Goal: Information Seeking & Learning: Compare options

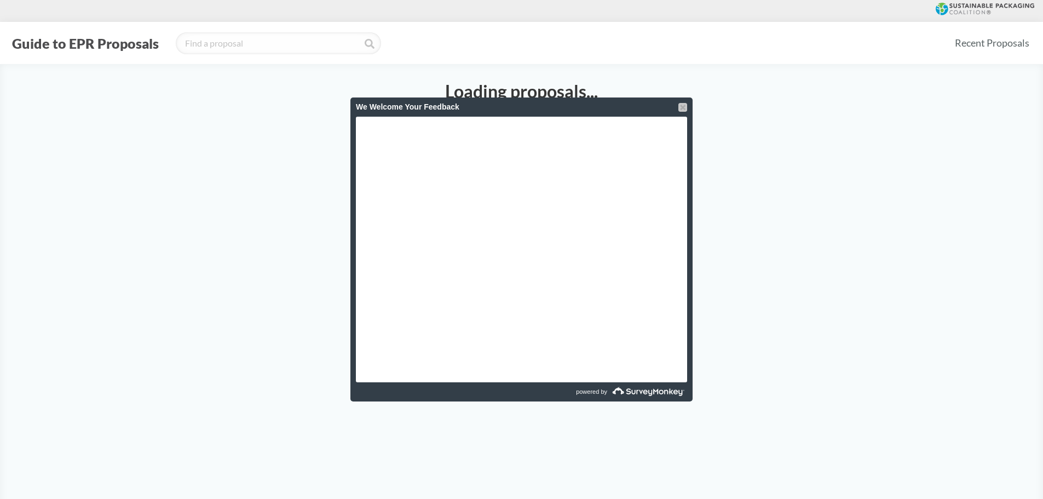
click at [683, 107] on div at bounding box center [683, 107] width 9 height 9
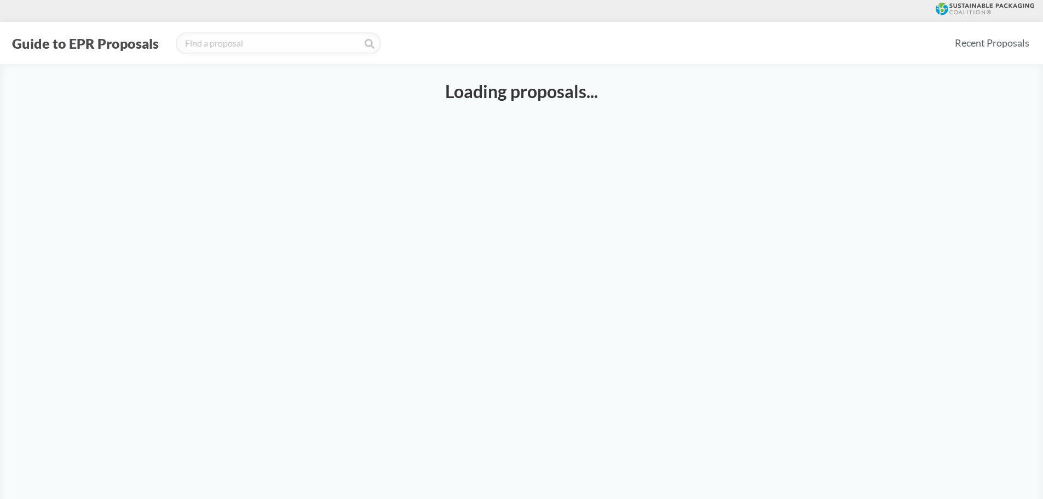
click at [540, 217] on main "Loading proposals..." at bounding box center [521, 313] width 1043 height 499
click at [100, 41] on button "Guide to EPR Proposals" at bounding box center [85, 44] width 153 height 18
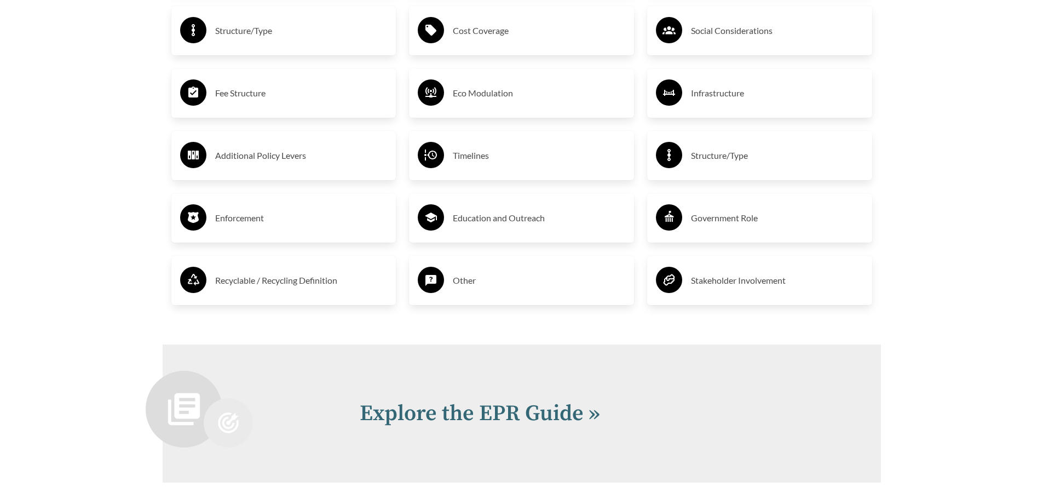
scroll to position [1917, 0]
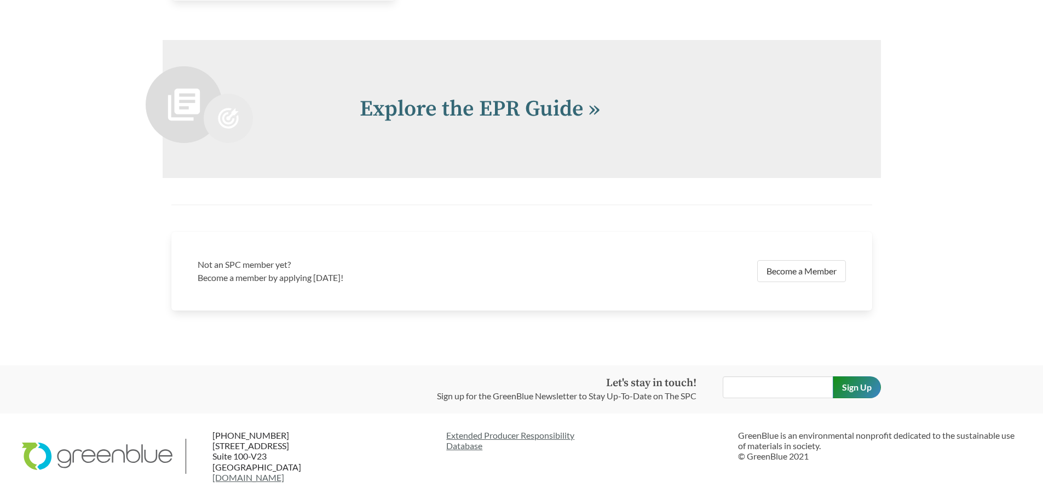
scroll to position [2560, 0]
click at [503, 112] on link "Explore the EPR Guide »" at bounding box center [480, 108] width 240 height 27
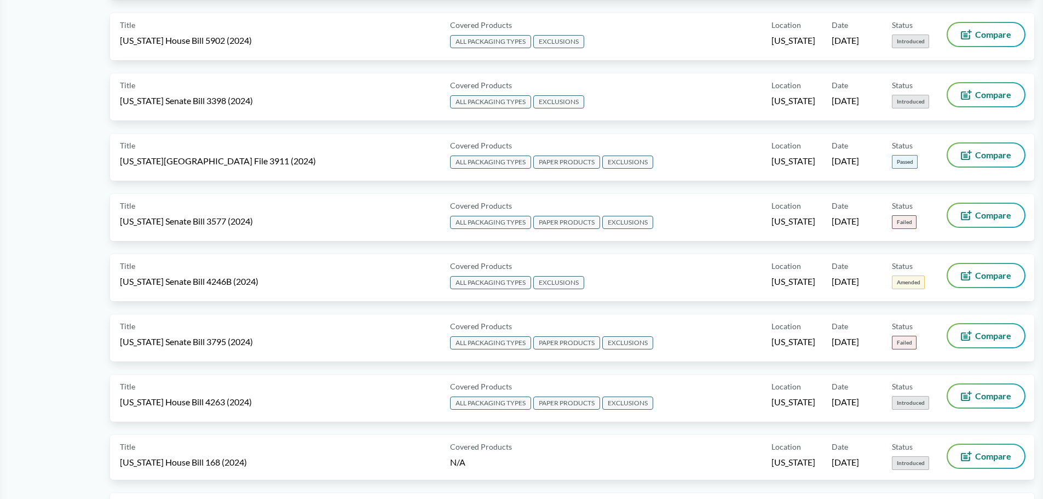
scroll to position [1588, 0]
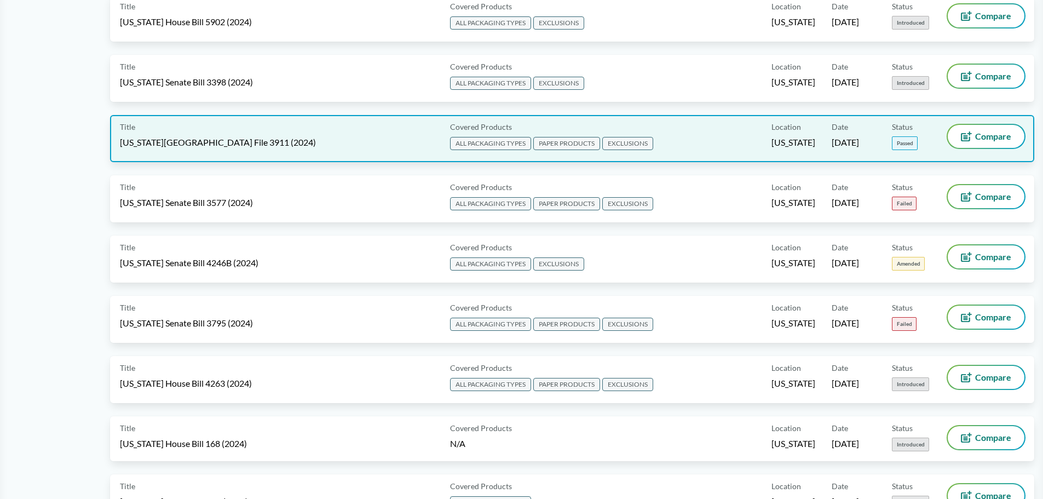
click at [178, 137] on span "[US_STATE][GEOGRAPHIC_DATA] File 3911 (2024)" at bounding box center [218, 142] width 196 height 12
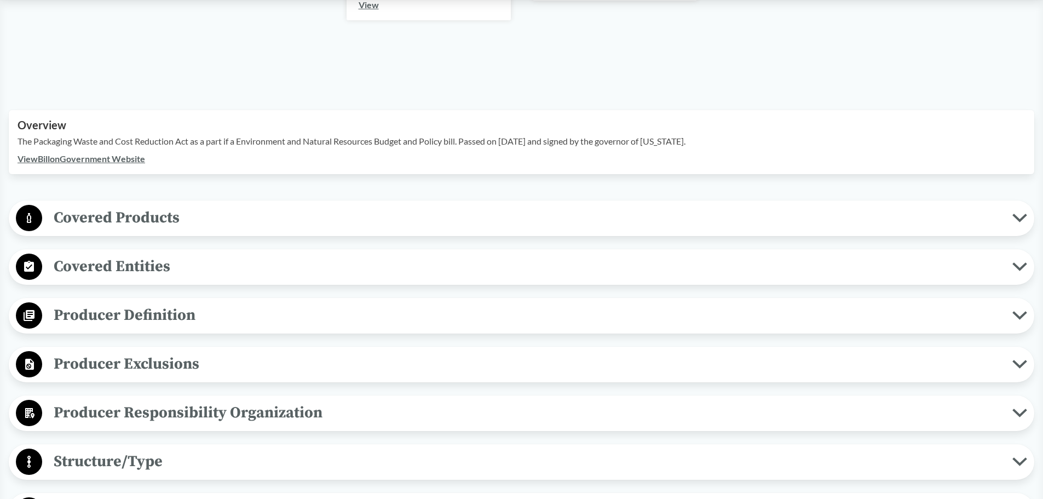
scroll to position [329, 0]
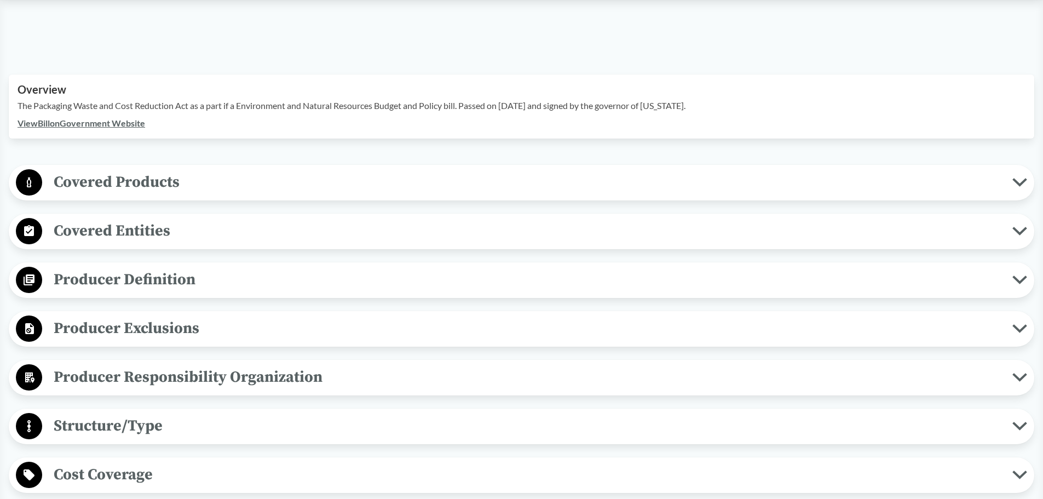
click at [1017, 178] on icon at bounding box center [1020, 182] width 15 height 9
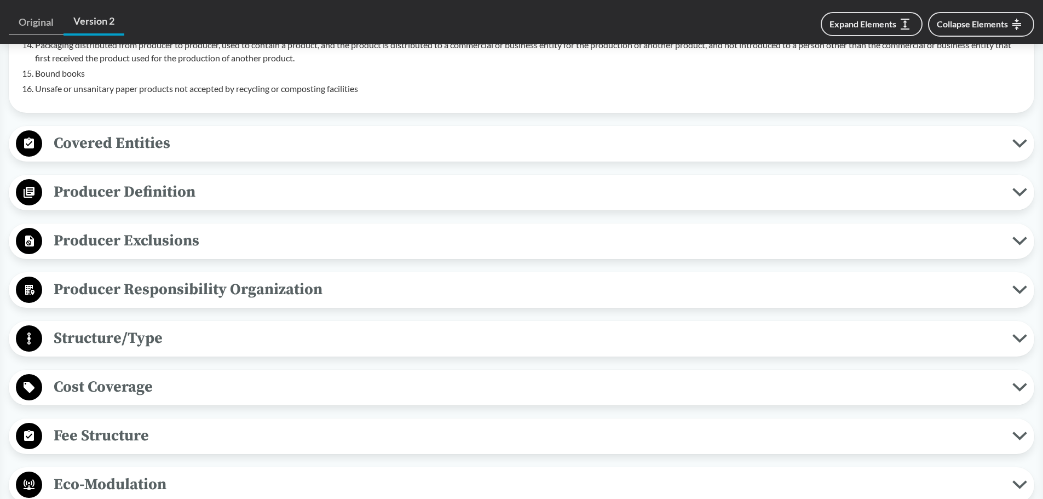
scroll to position [876, 0]
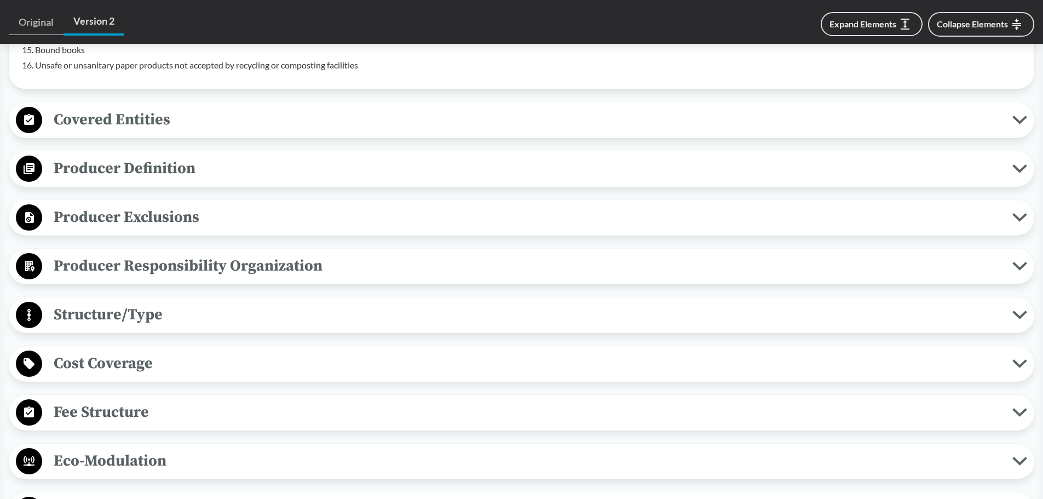
click at [1020, 116] on icon at bounding box center [1020, 120] width 15 height 9
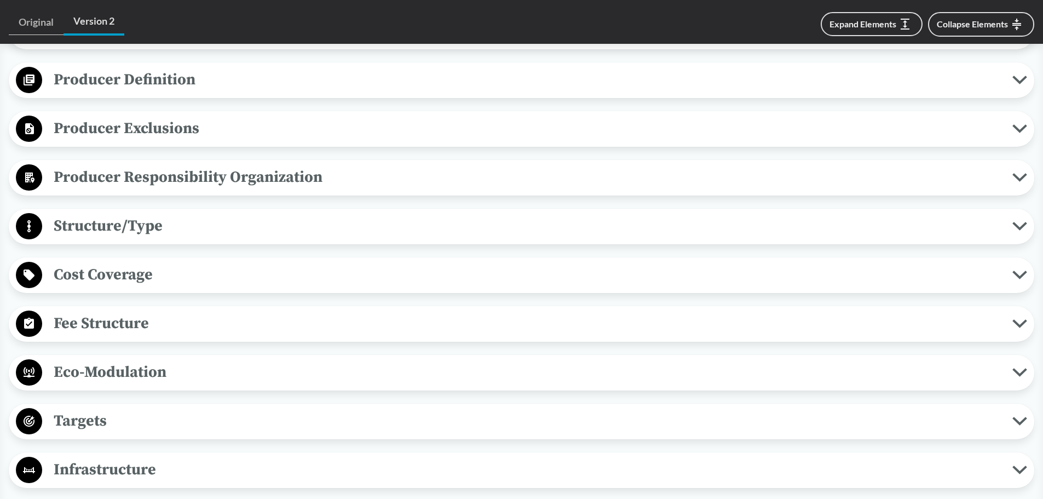
scroll to position [1150, 0]
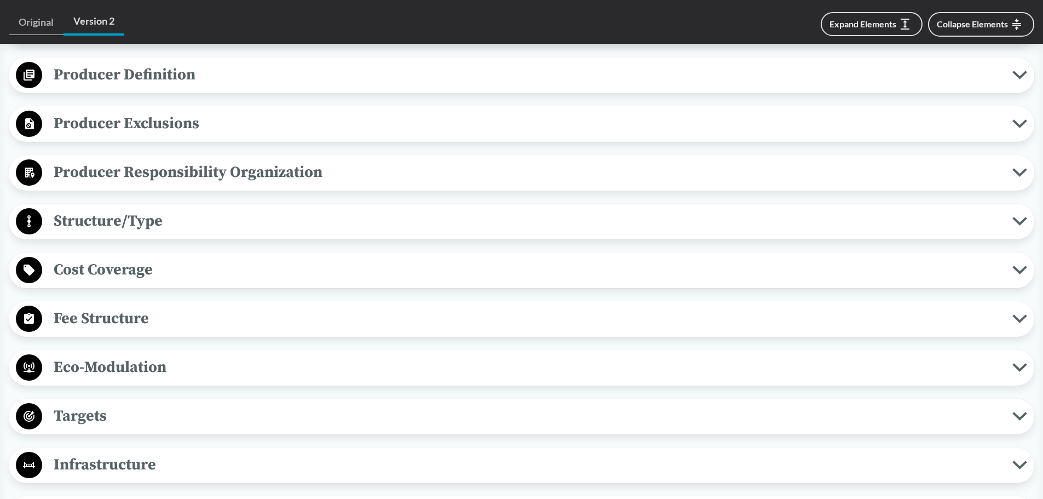
click at [711, 160] on span "Producer Responsibility Organization" at bounding box center [527, 172] width 971 height 25
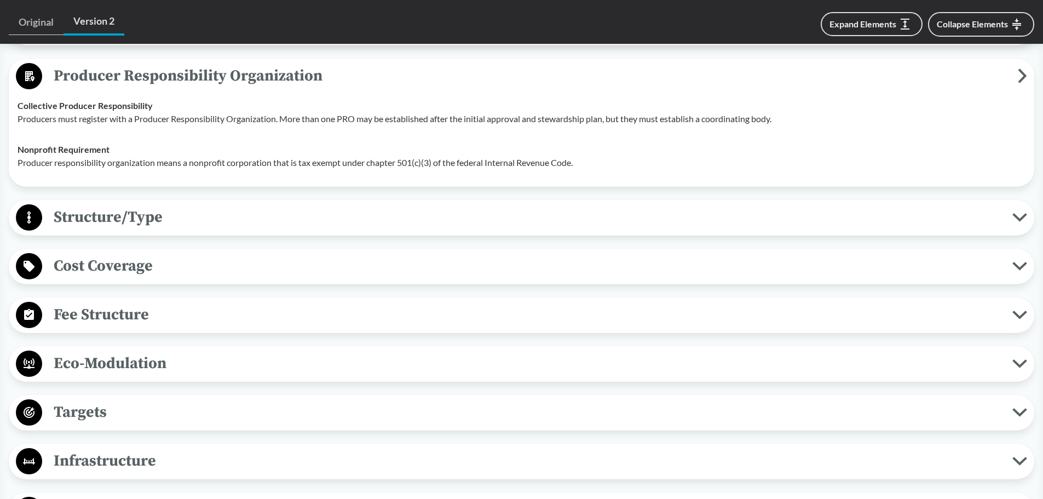
scroll to position [1260, 0]
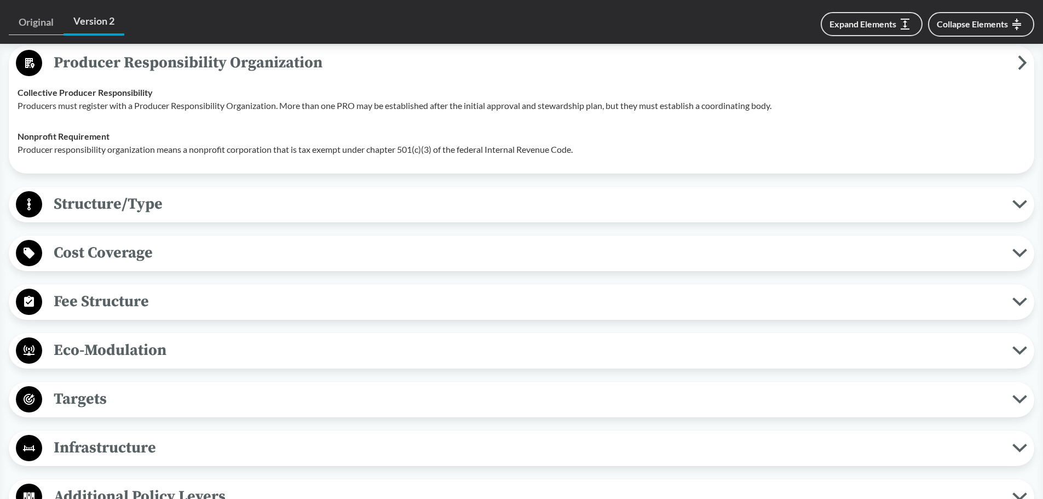
click at [512, 192] on span "Structure/Type" at bounding box center [527, 204] width 971 height 25
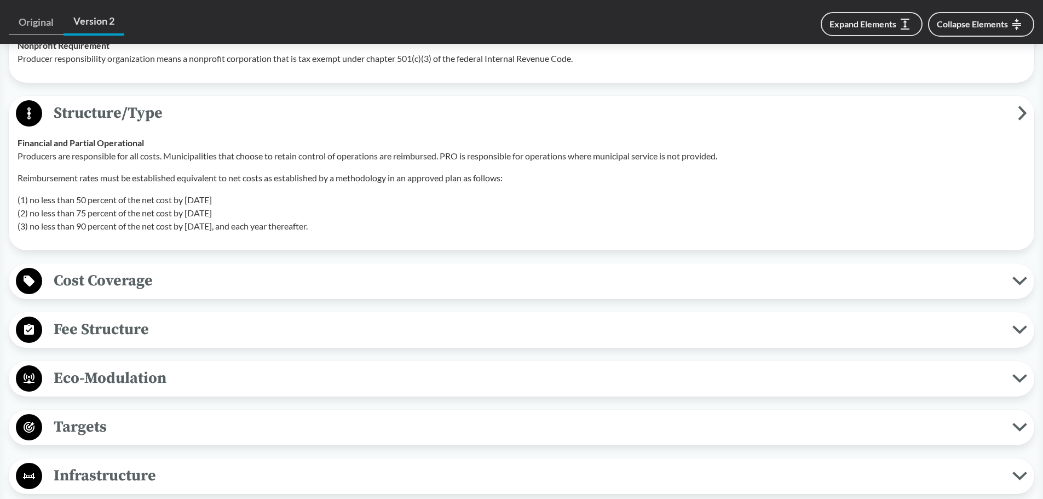
scroll to position [1369, 0]
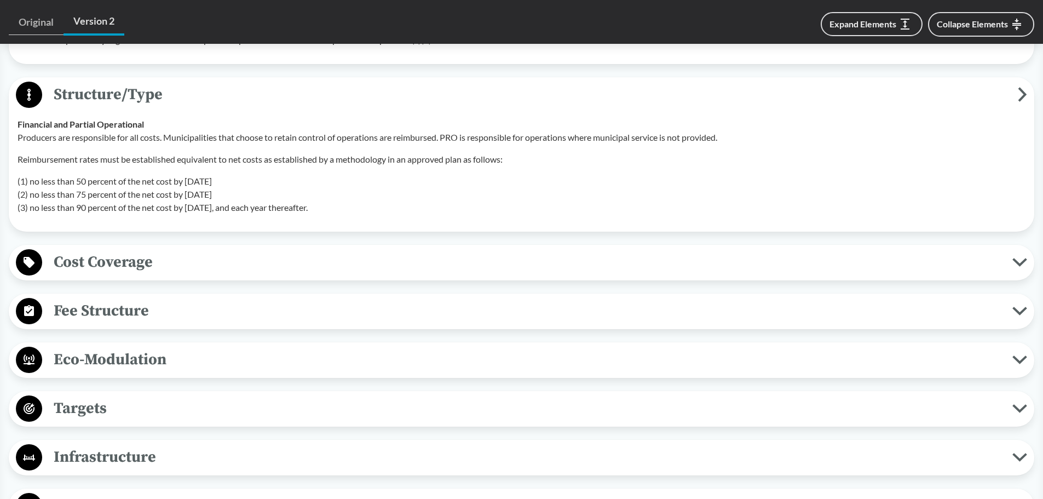
click at [346, 250] on span "Cost Coverage" at bounding box center [527, 262] width 971 height 25
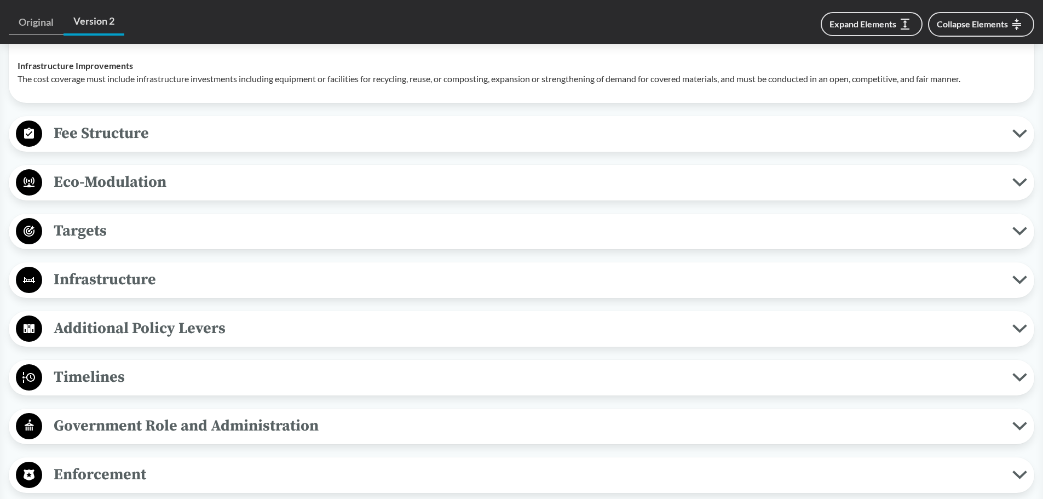
scroll to position [1808, 0]
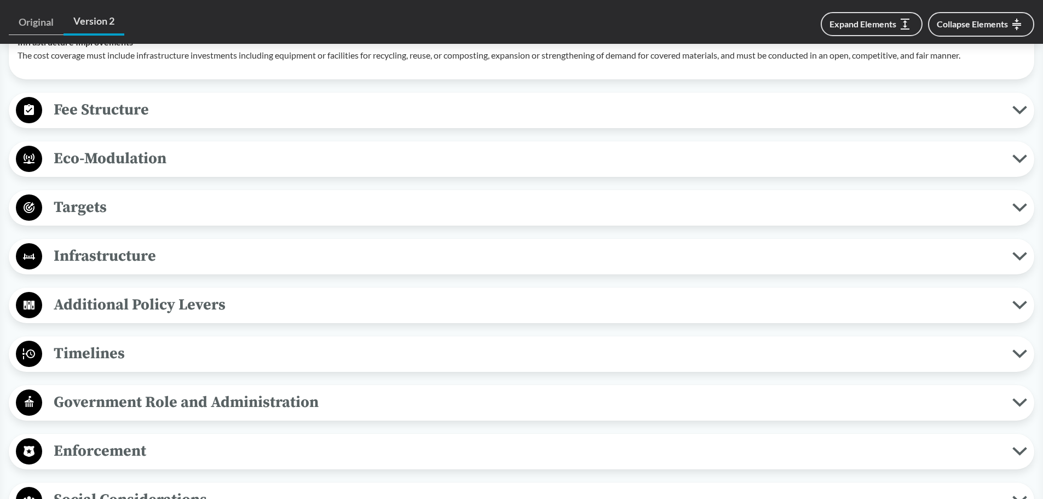
click at [431, 108] on span "Fee Structure" at bounding box center [527, 109] width 971 height 25
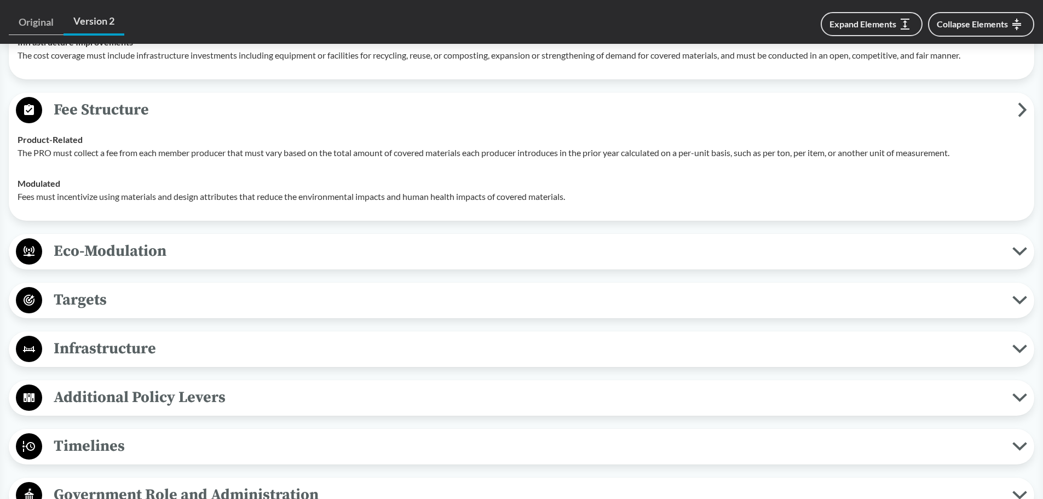
click at [357, 254] on span "Eco-Modulation" at bounding box center [527, 251] width 971 height 25
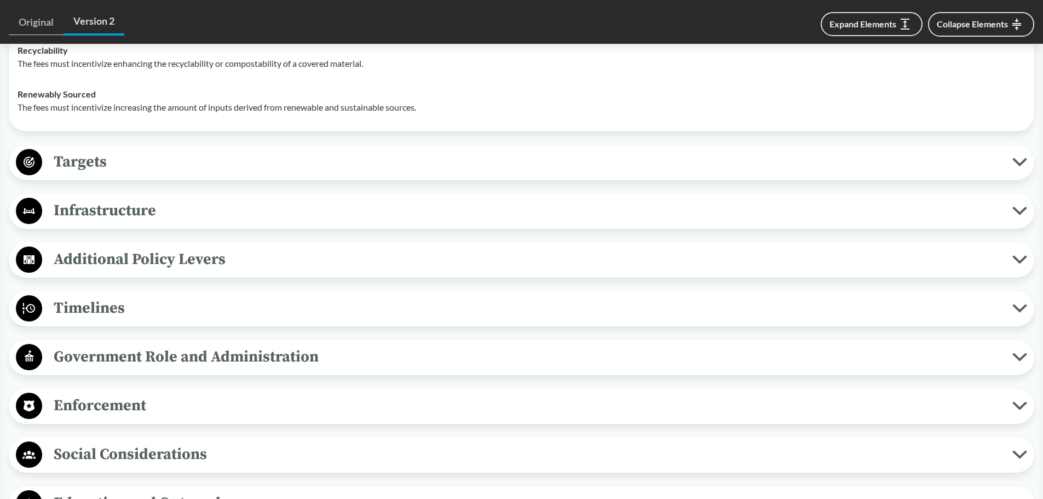
scroll to position [2246, 0]
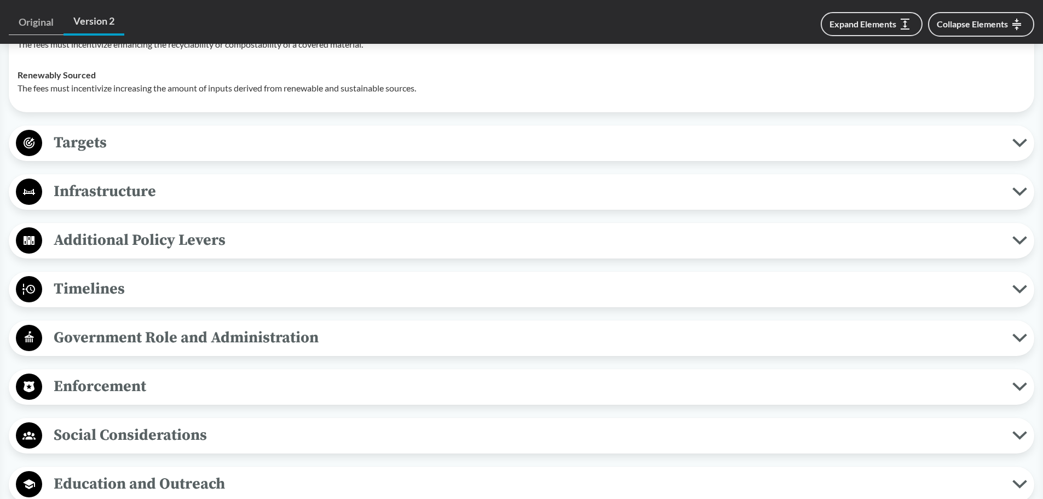
click at [386, 151] on span "Targets" at bounding box center [527, 142] width 971 height 25
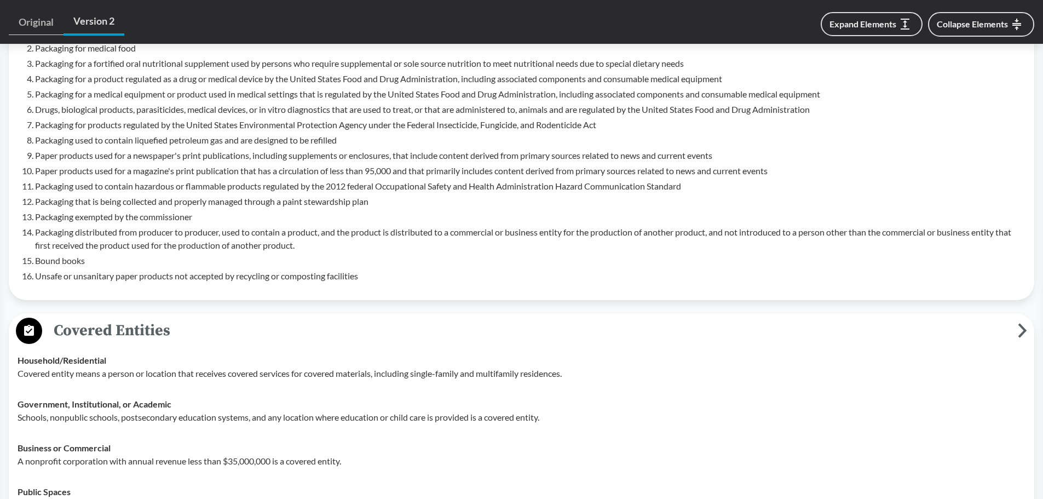
scroll to position [438, 0]
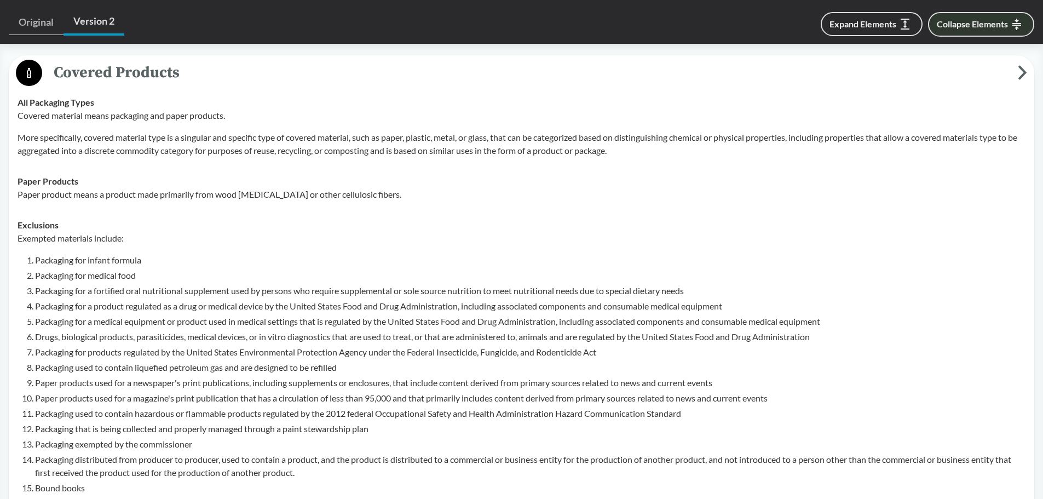
click at [979, 25] on button "Collapse Elements" at bounding box center [981, 24] width 106 height 25
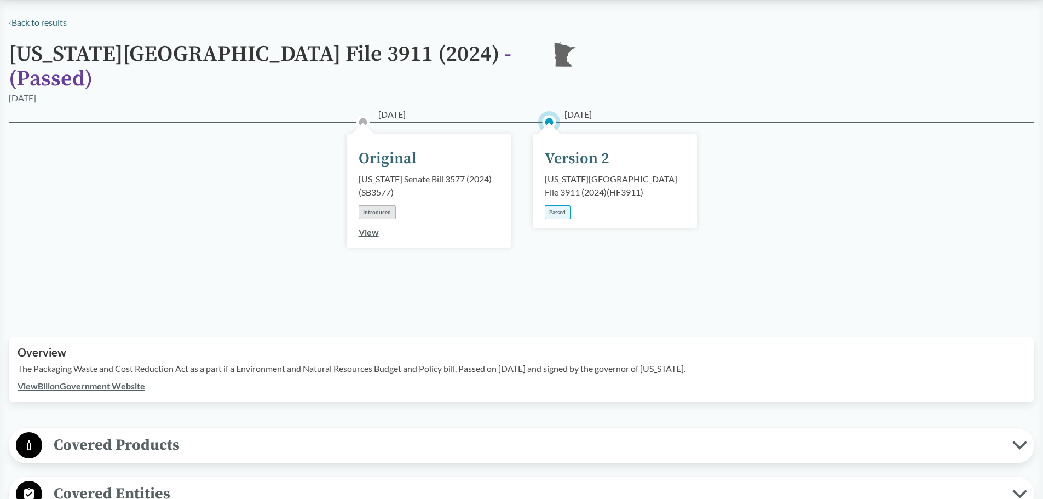
scroll to position [0, 0]
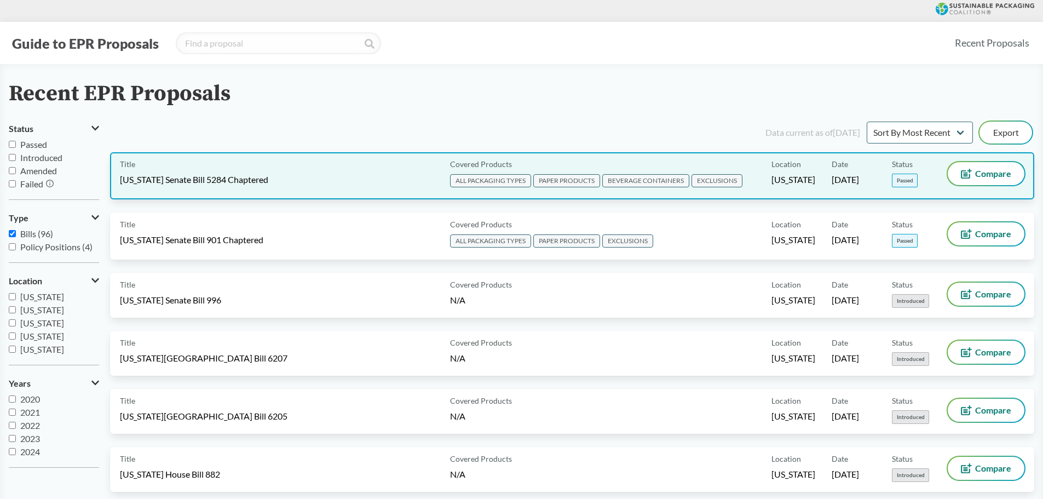
click at [792, 165] on span "Location" at bounding box center [787, 164] width 30 height 12
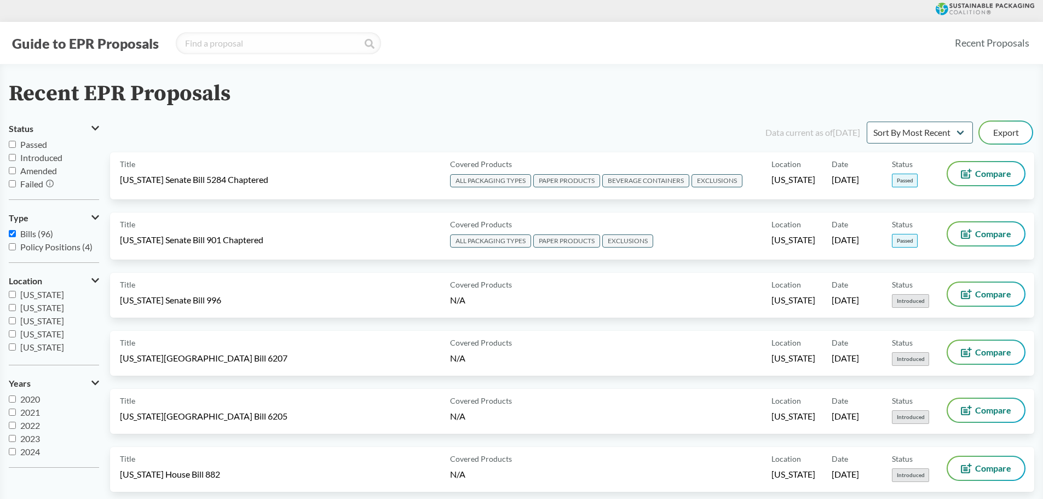
scroll to position [190, 0]
click at [11, 319] on input "[US_STATE]" at bounding box center [12, 316] width 7 height 7
checkbox input "true"
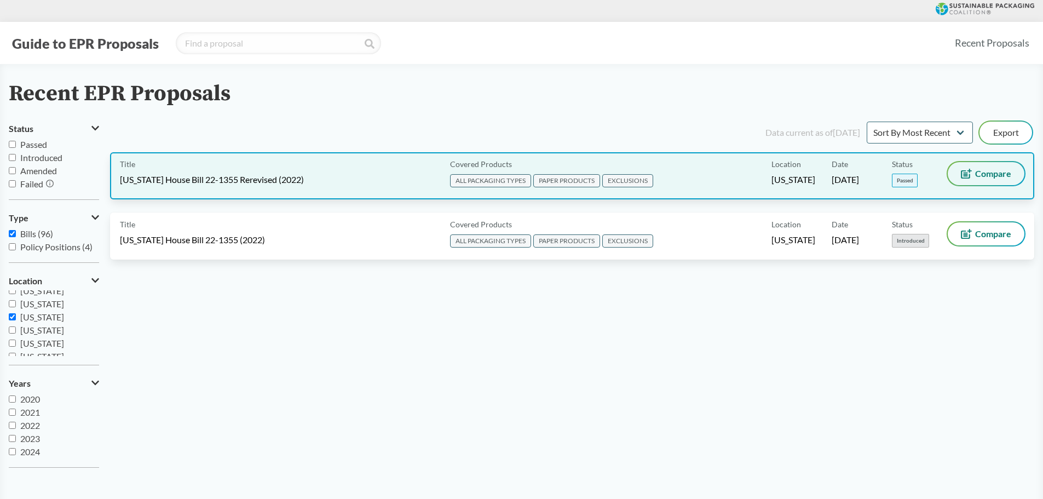
click at [965, 168] on button "Compare" at bounding box center [986, 173] width 77 height 23
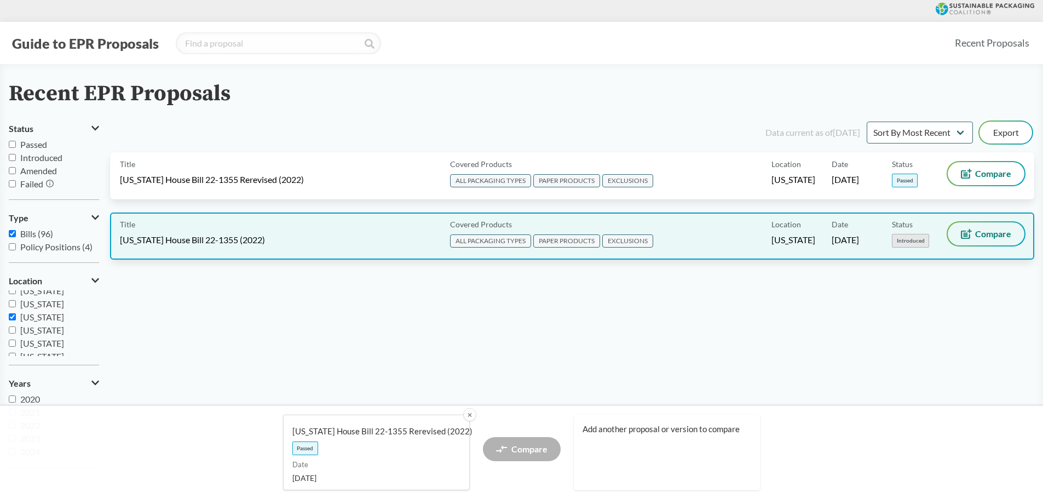
click at [978, 232] on span "Compare" at bounding box center [994, 233] width 36 height 9
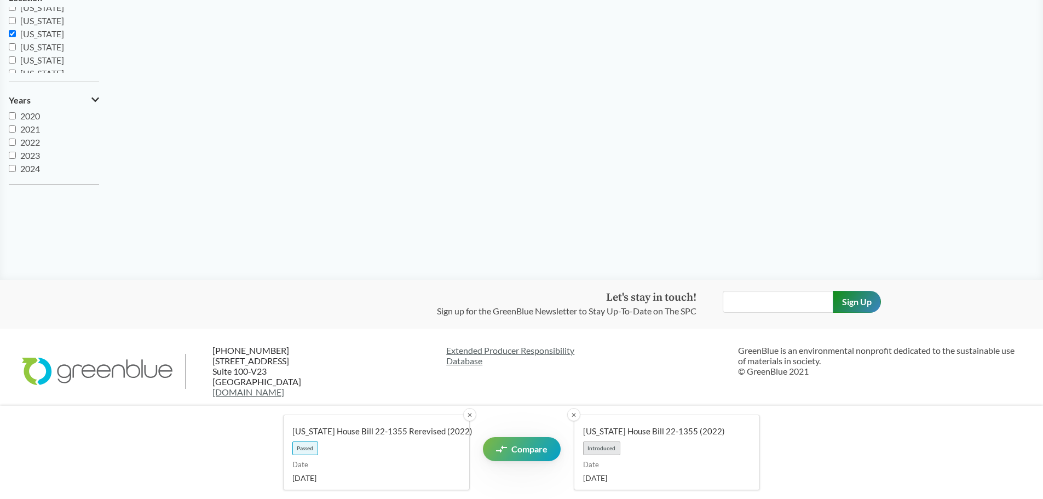
scroll to position [291, 0]
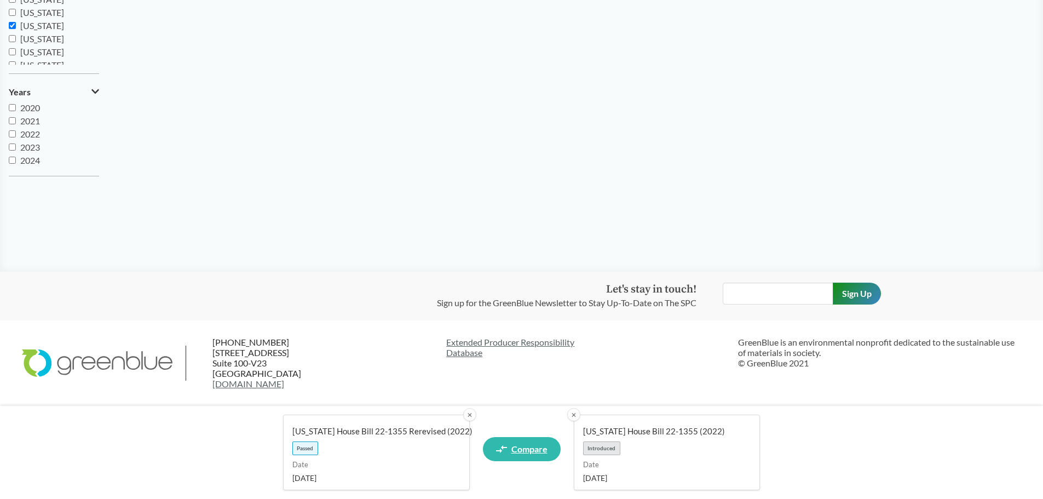
click at [510, 449] on link "Compare" at bounding box center [522, 449] width 78 height 24
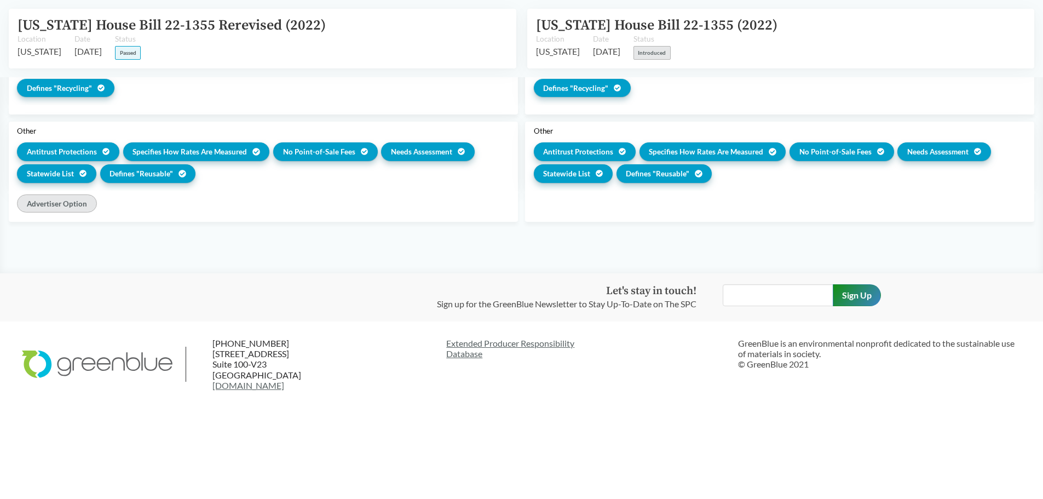
scroll to position [1493, 0]
